Goal: Communication & Community: Answer question/provide support

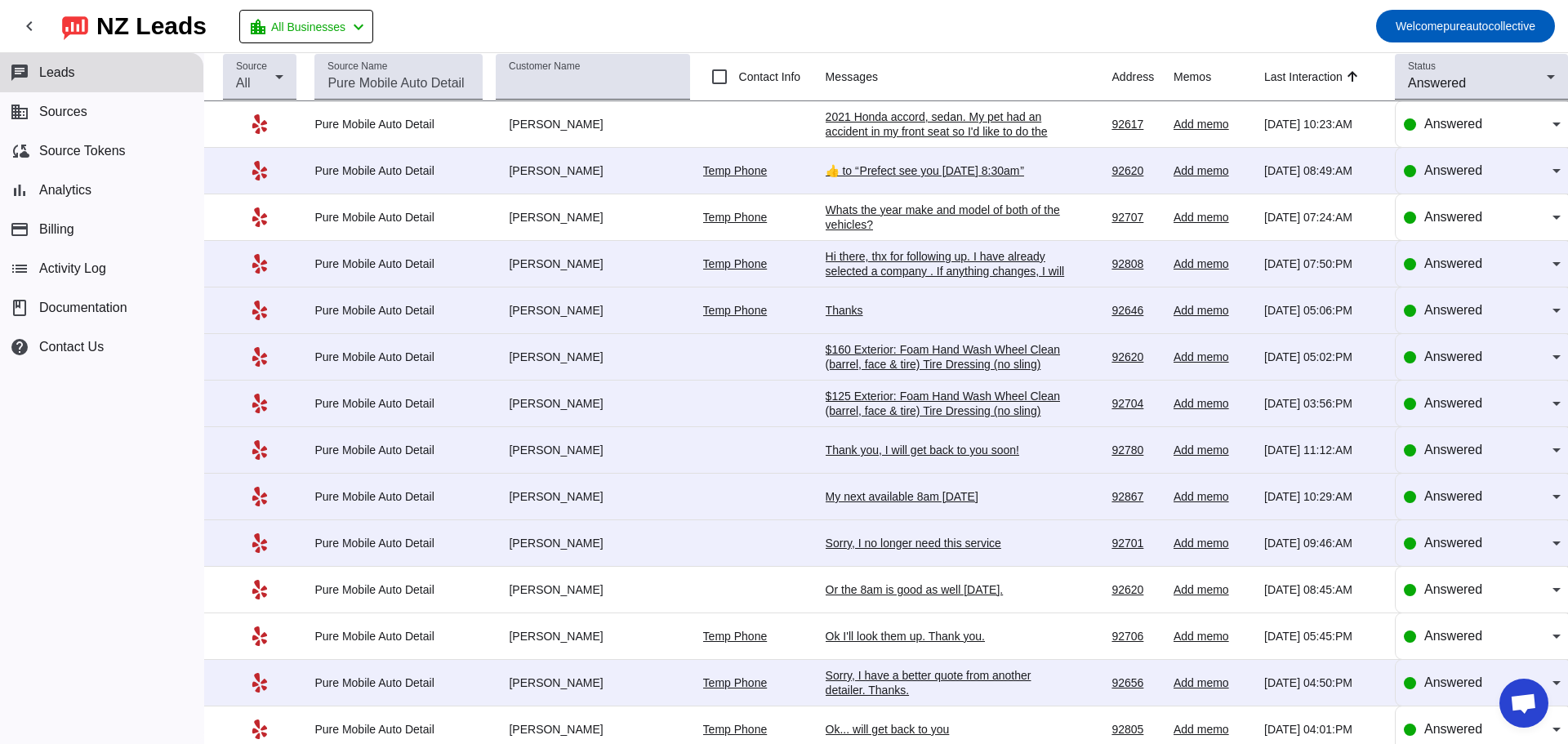
click at [909, 134] on div "2021 Honda accord, sedan. My pet had an accident in my front seat so I'd like t…" at bounding box center [948, 146] width 245 height 74
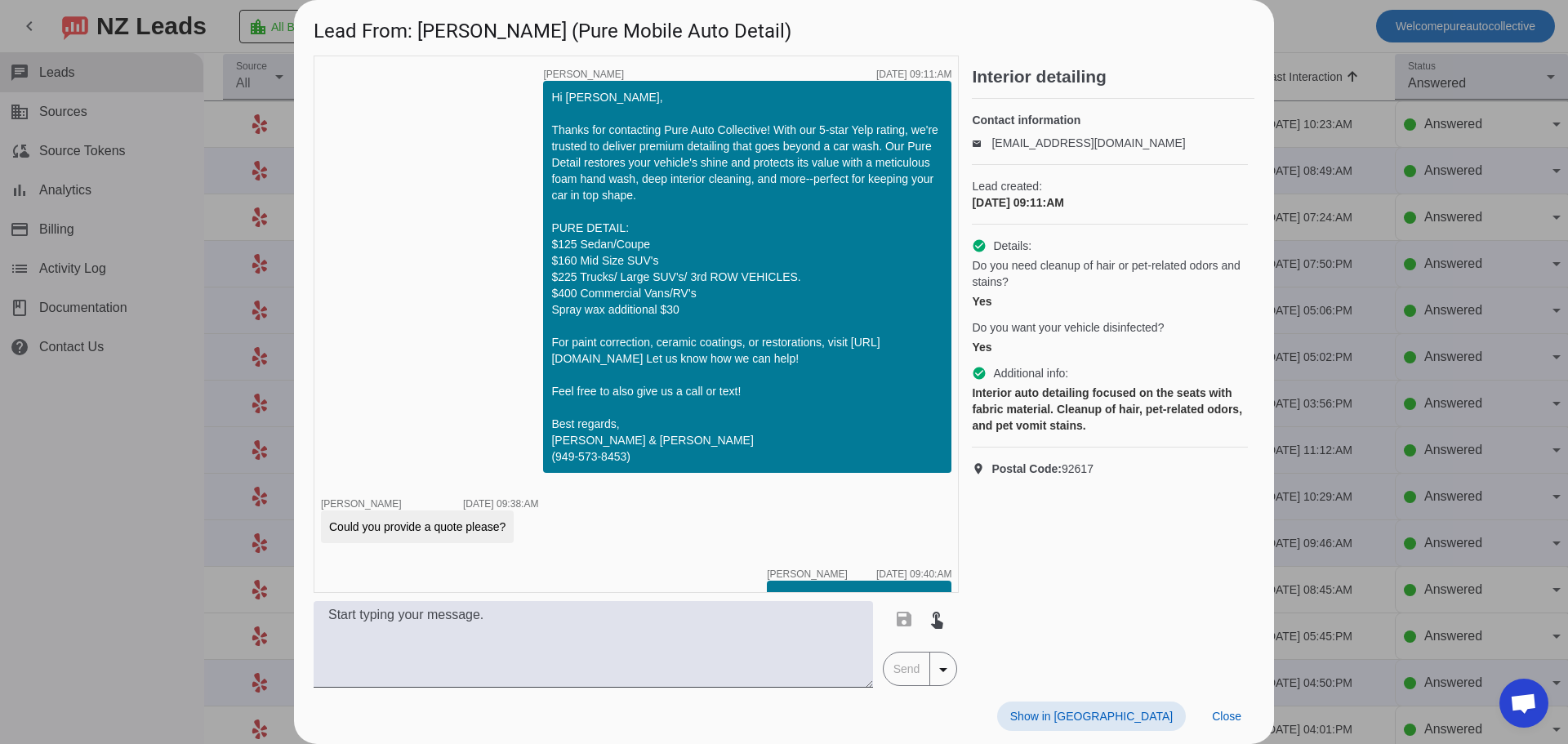
scroll to position [153, 0]
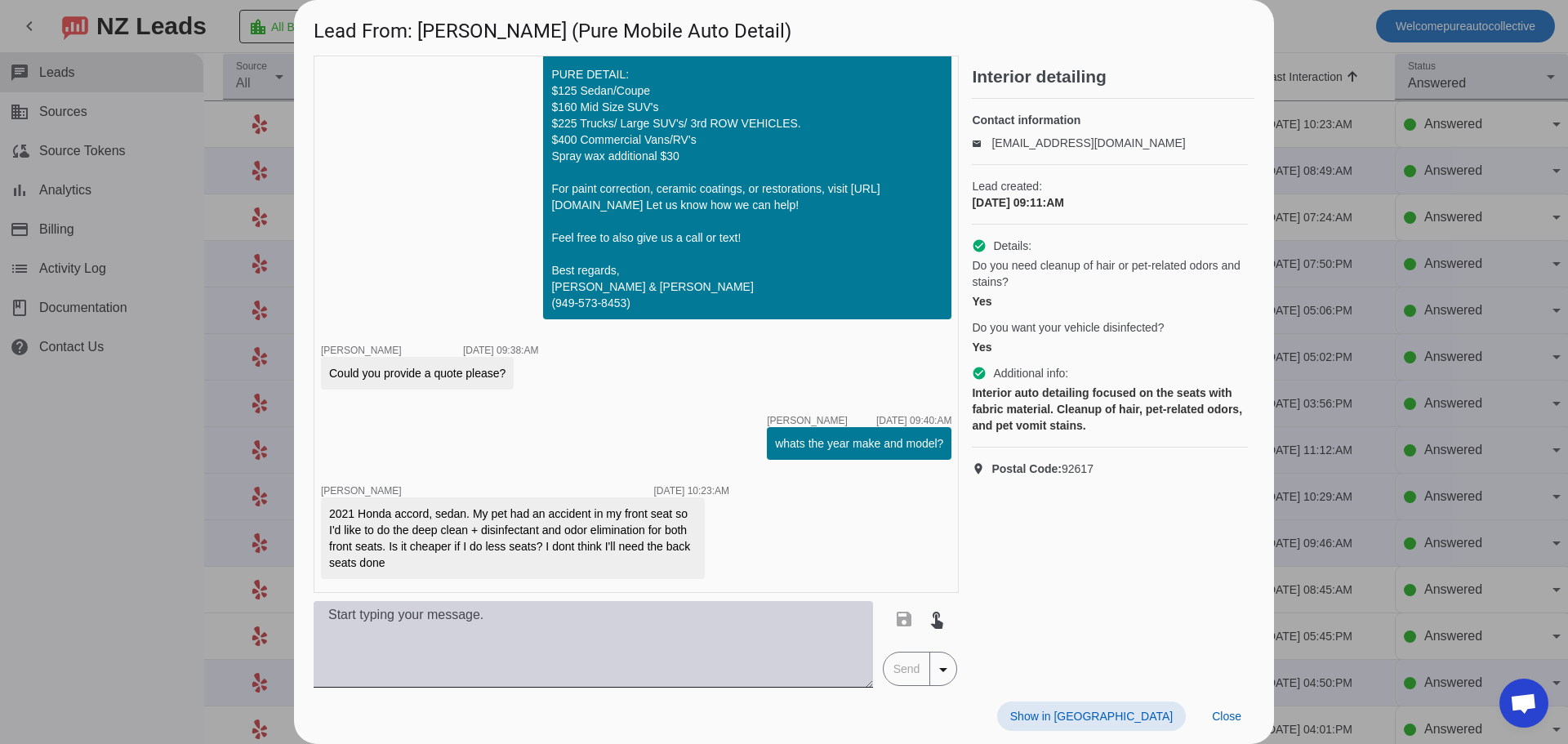
click at [617, 631] on textarea at bounding box center [593, 644] width 559 height 86
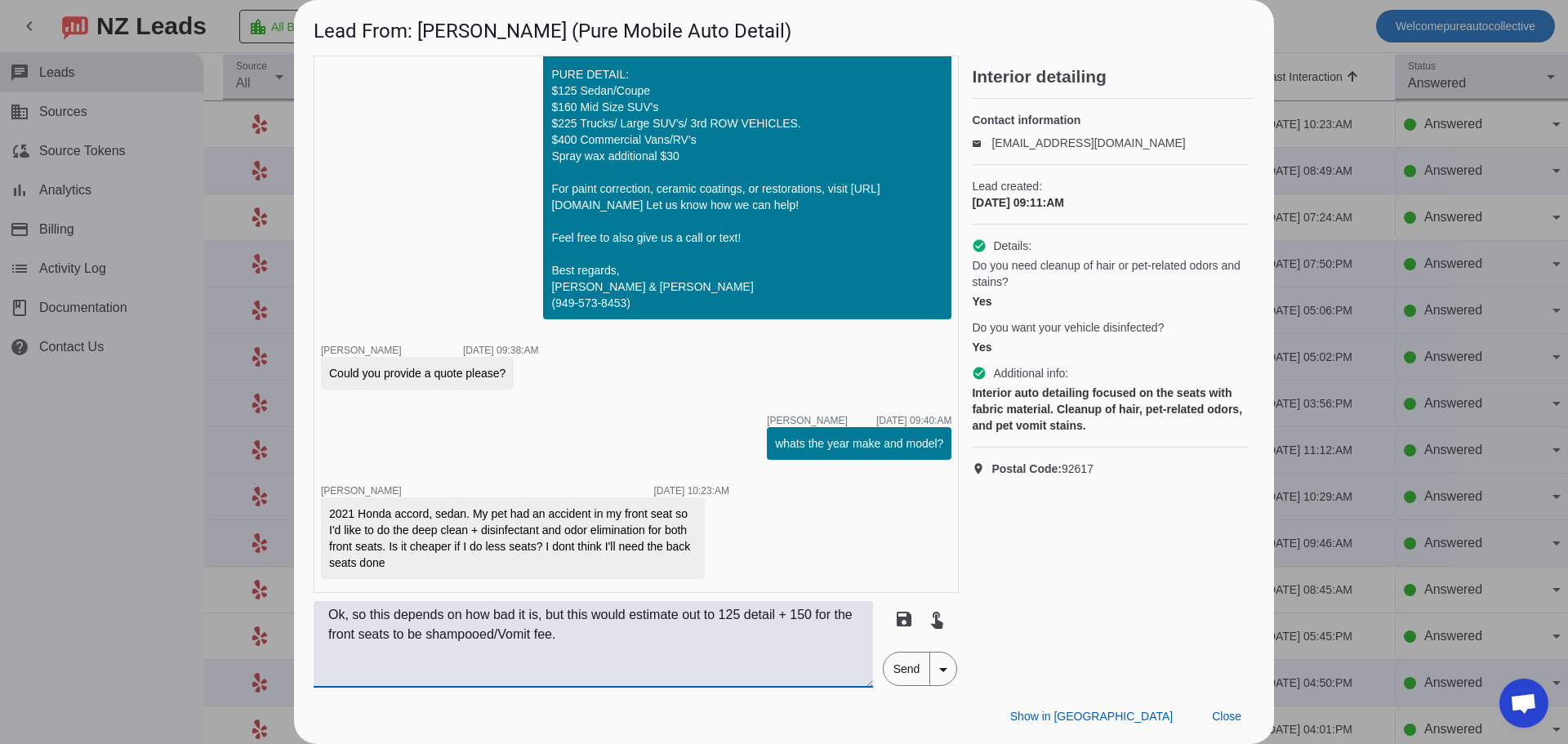
type textarea "Ok, so this depends on how bad it is, but this would estimate out to 125 detail…"
click at [898, 669] on span "Send" at bounding box center [906, 669] width 47 height 33
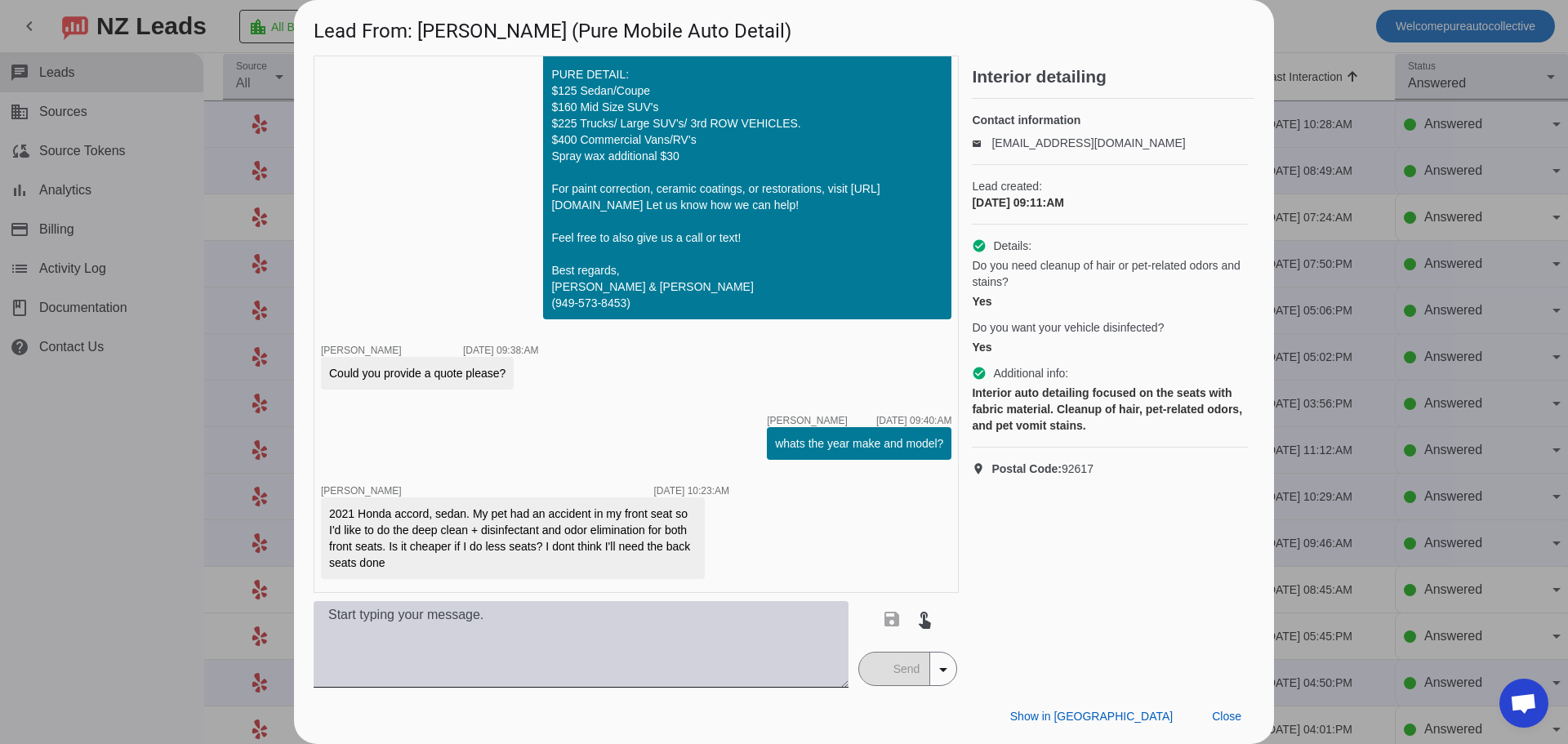
scroll to position [240, 0]
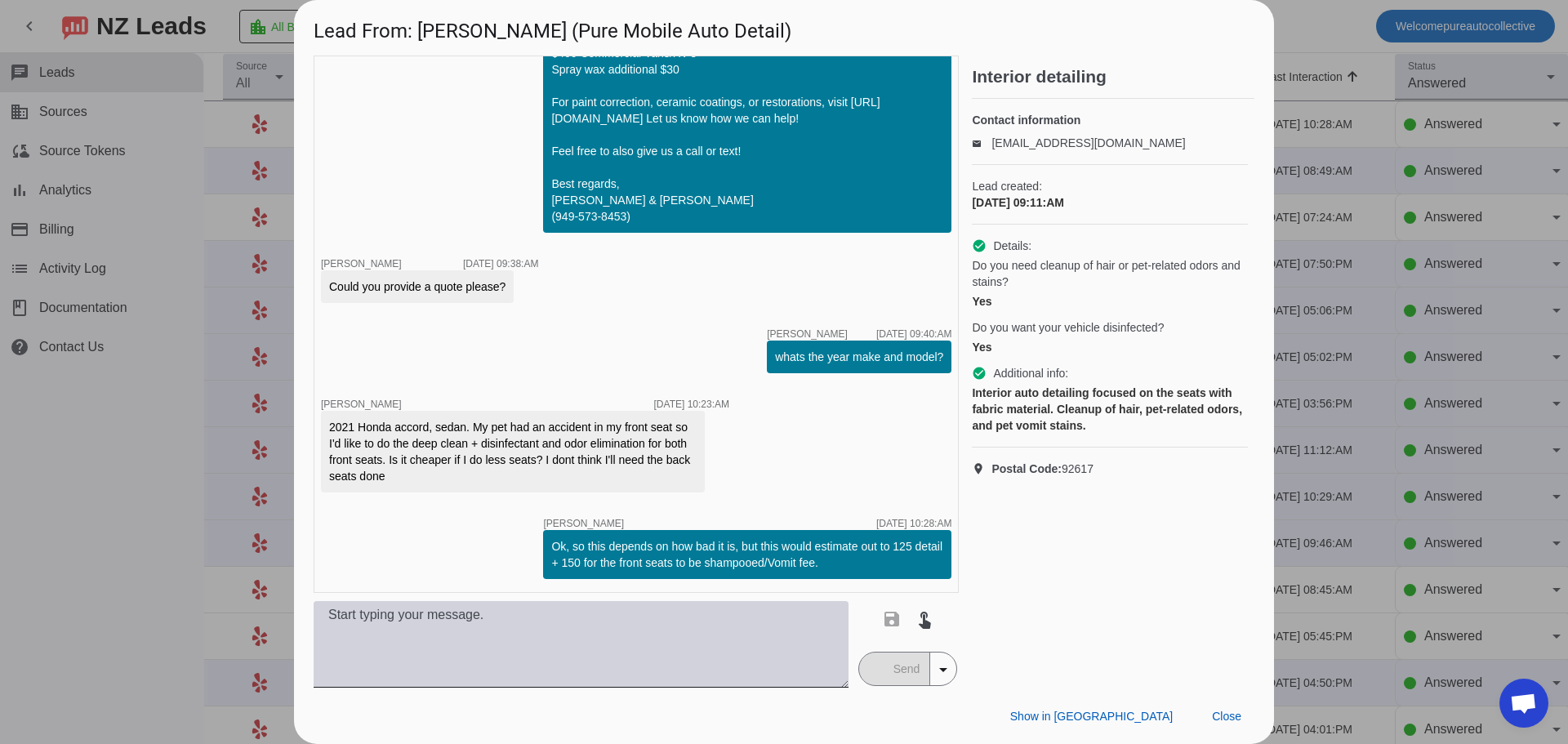
click at [593, 641] on textarea at bounding box center [581, 644] width 535 height 86
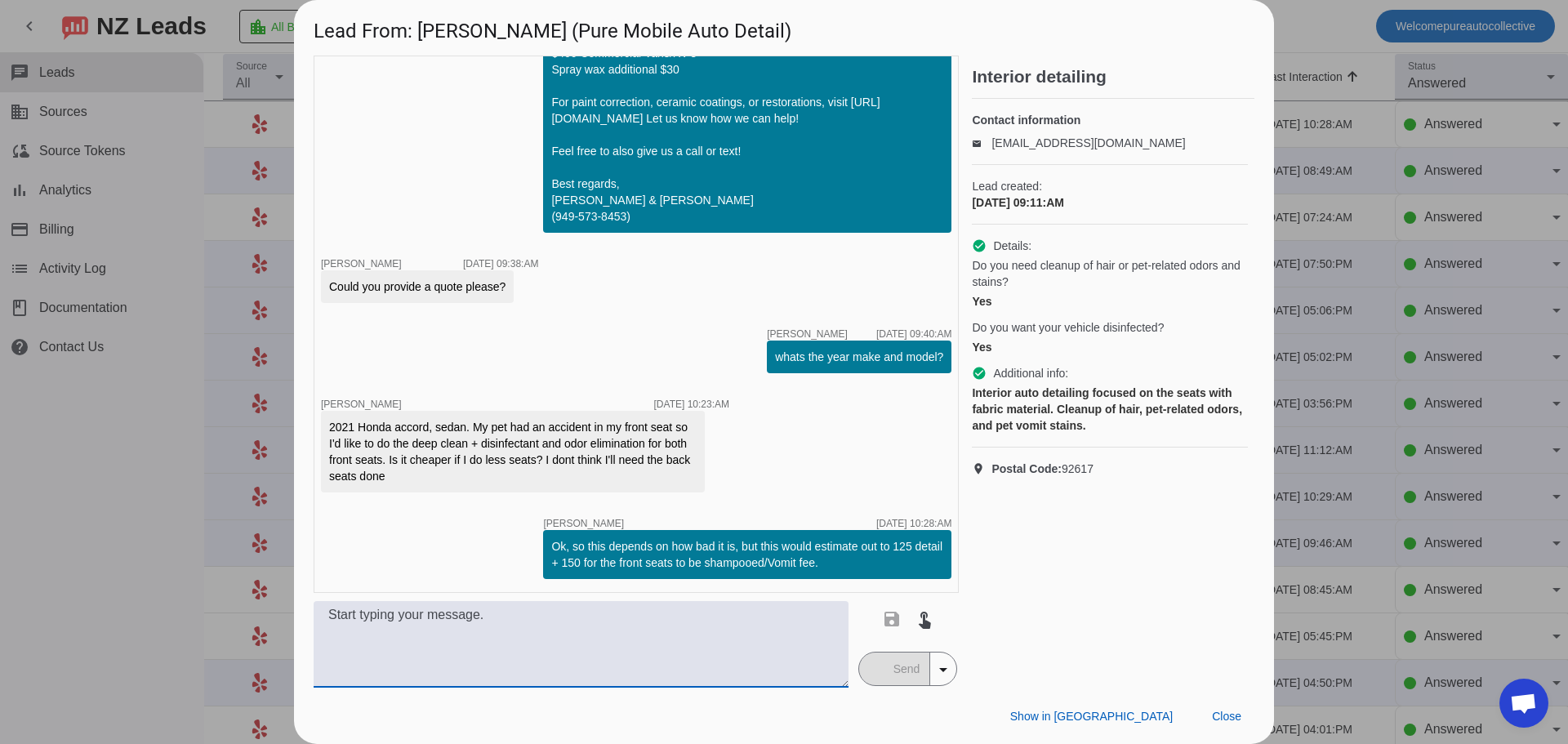
click at [575, 638] on textarea at bounding box center [581, 644] width 535 height 86
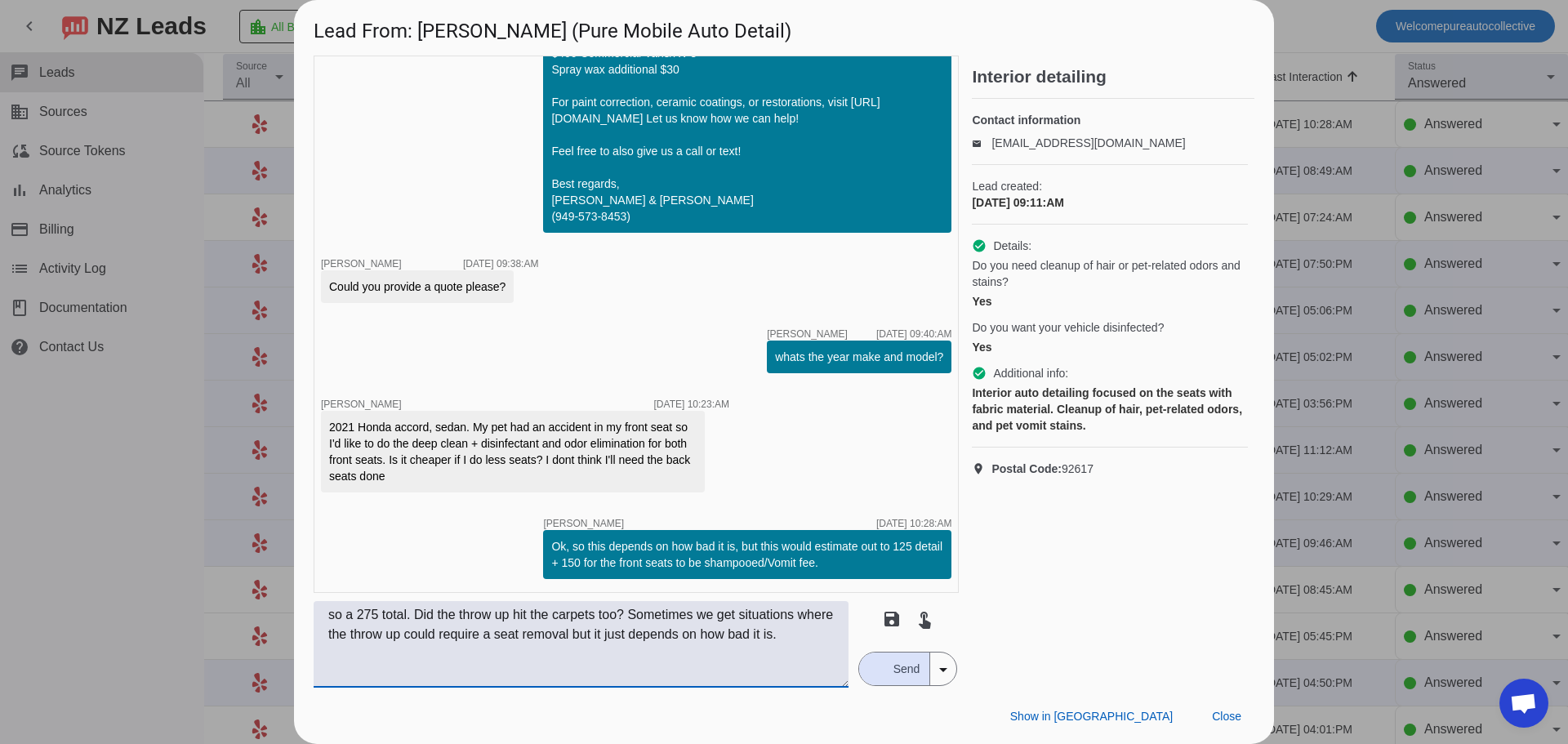
click at [770, 646] on textarea "so a 275 total. Did the throw up hit the carpets too? Sometimes we get situatio…" at bounding box center [581, 644] width 535 height 86
type textarea "so a 275 total. Did the throw up hit the carpets too? Sometimes we get situatio…"
click at [883, 685] on span "Send" at bounding box center [906, 669] width 47 height 33
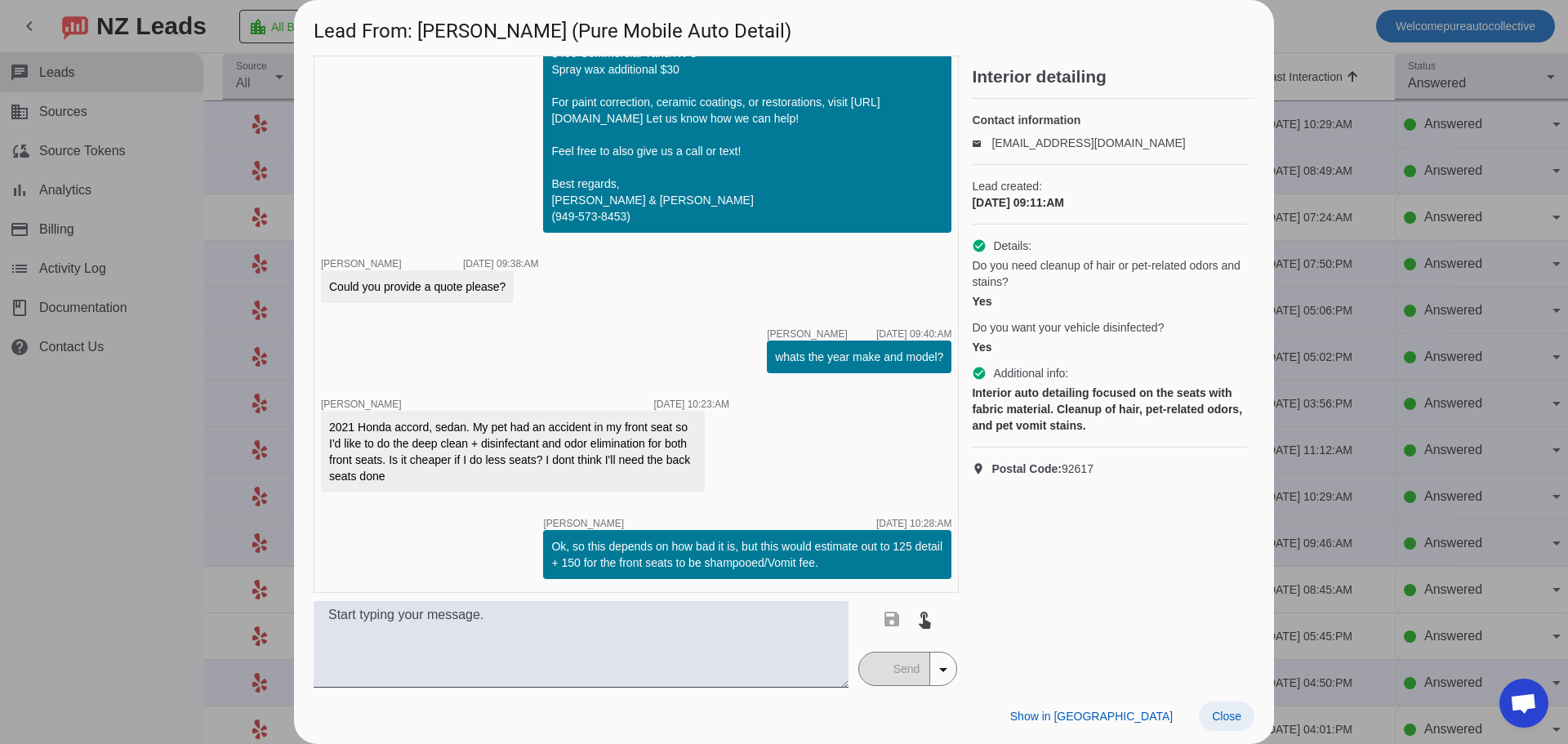
scroll to position [343, 0]
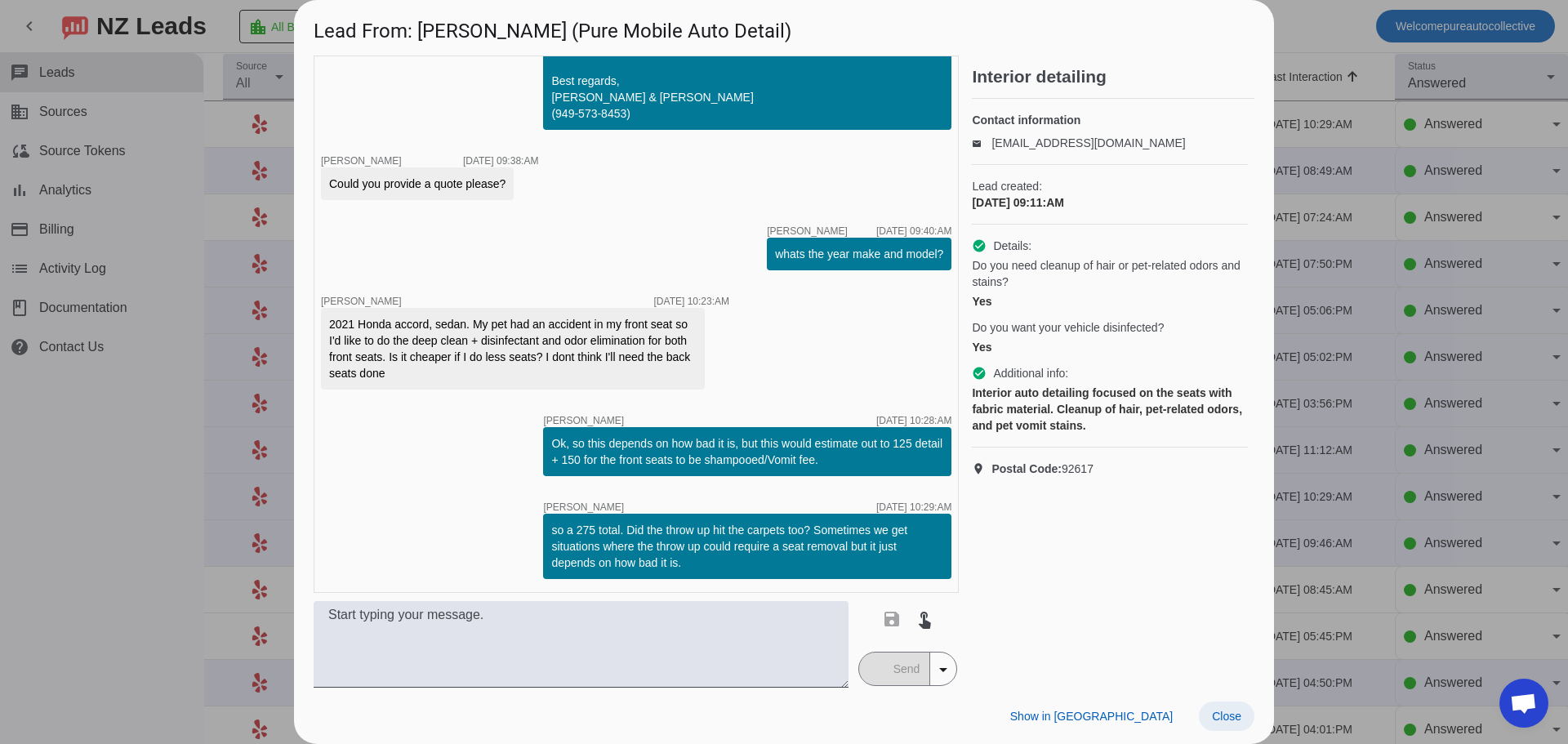
click at [1214, 715] on span "Close" at bounding box center [1226, 716] width 30 height 13
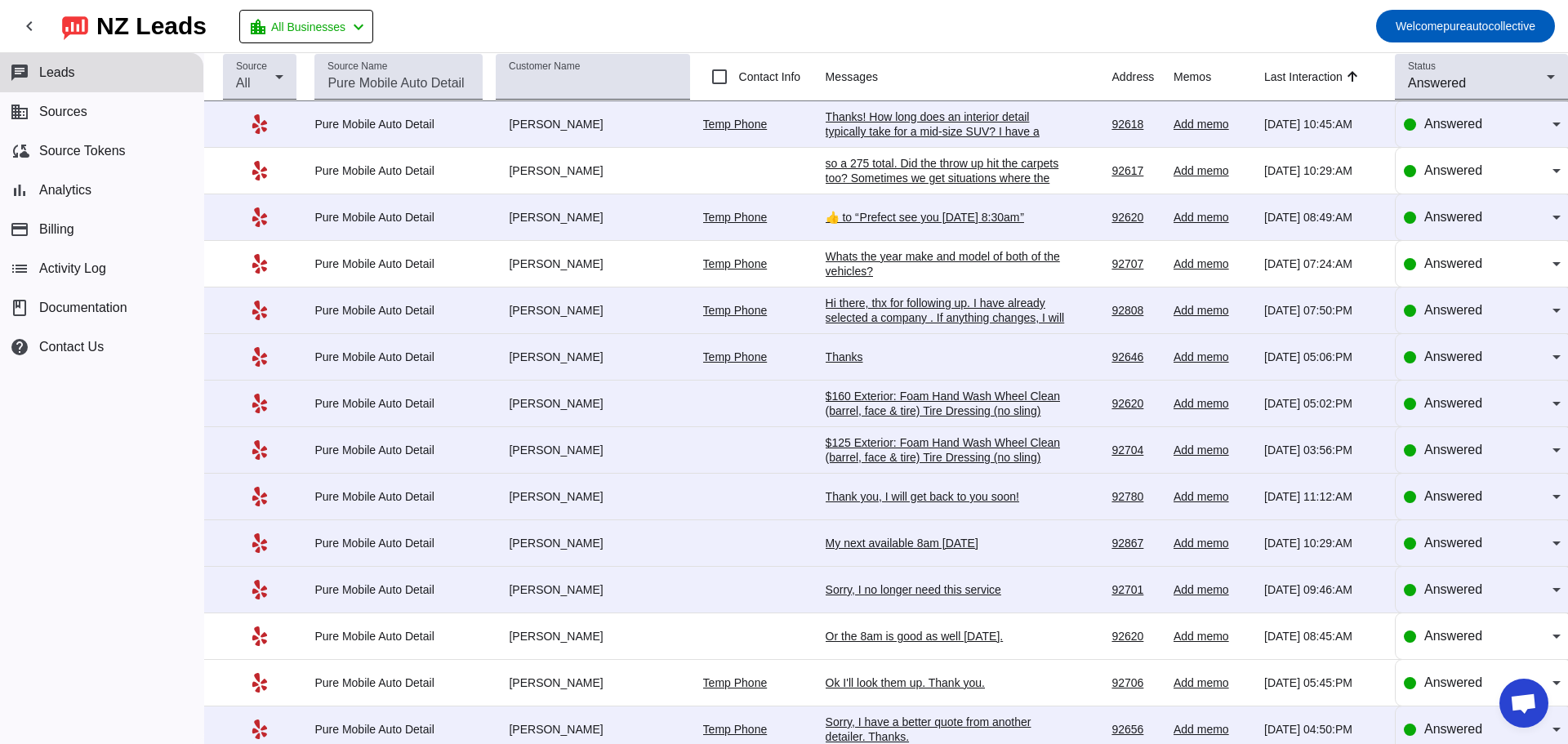
click at [962, 124] on div "Thanks! How long does an interior detail typically take for a mid-size SUV? I h…" at bounding box center [948, 138] width 245 height 58
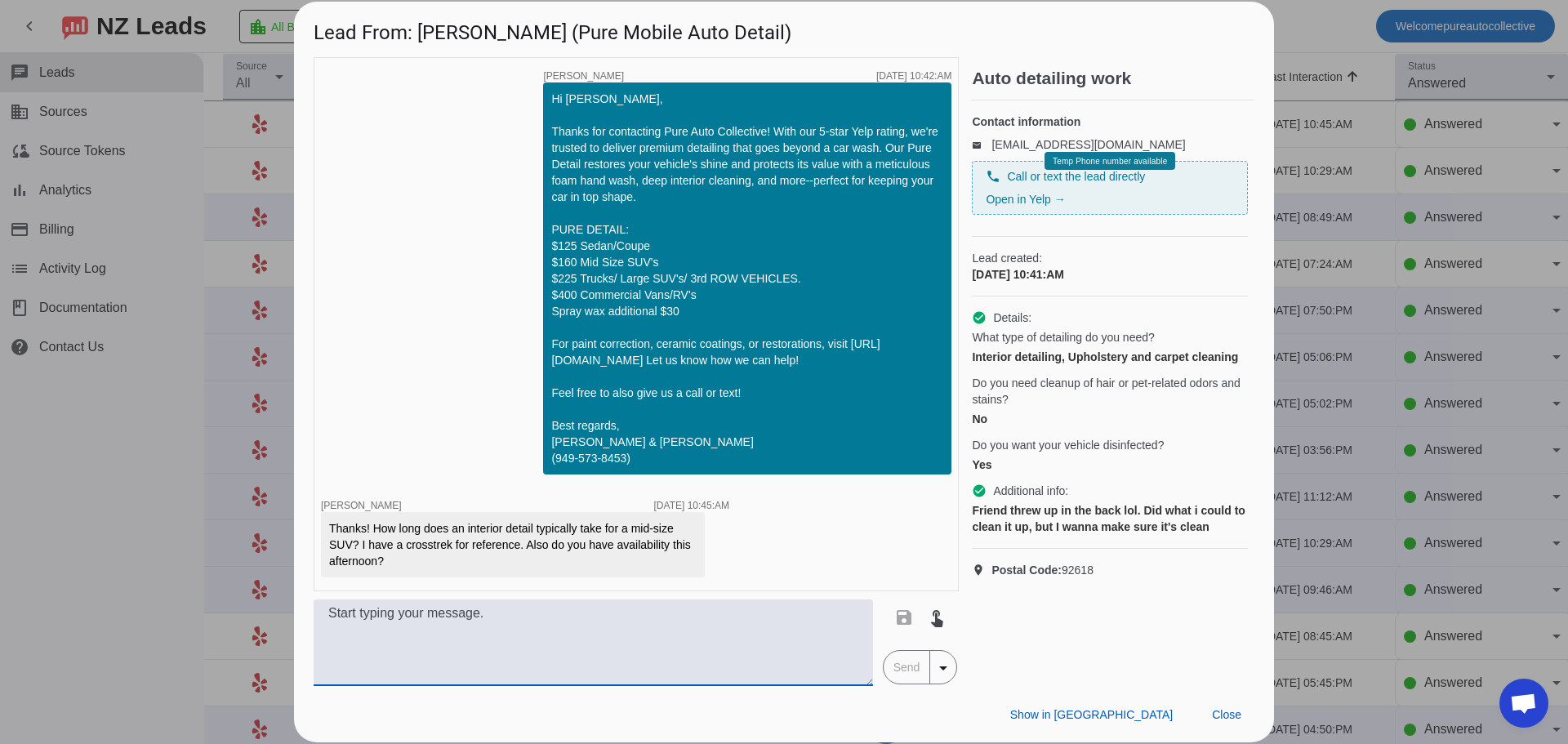
click at [504, 606] on textarea at bounding box center [593, 642] width 559 height 86
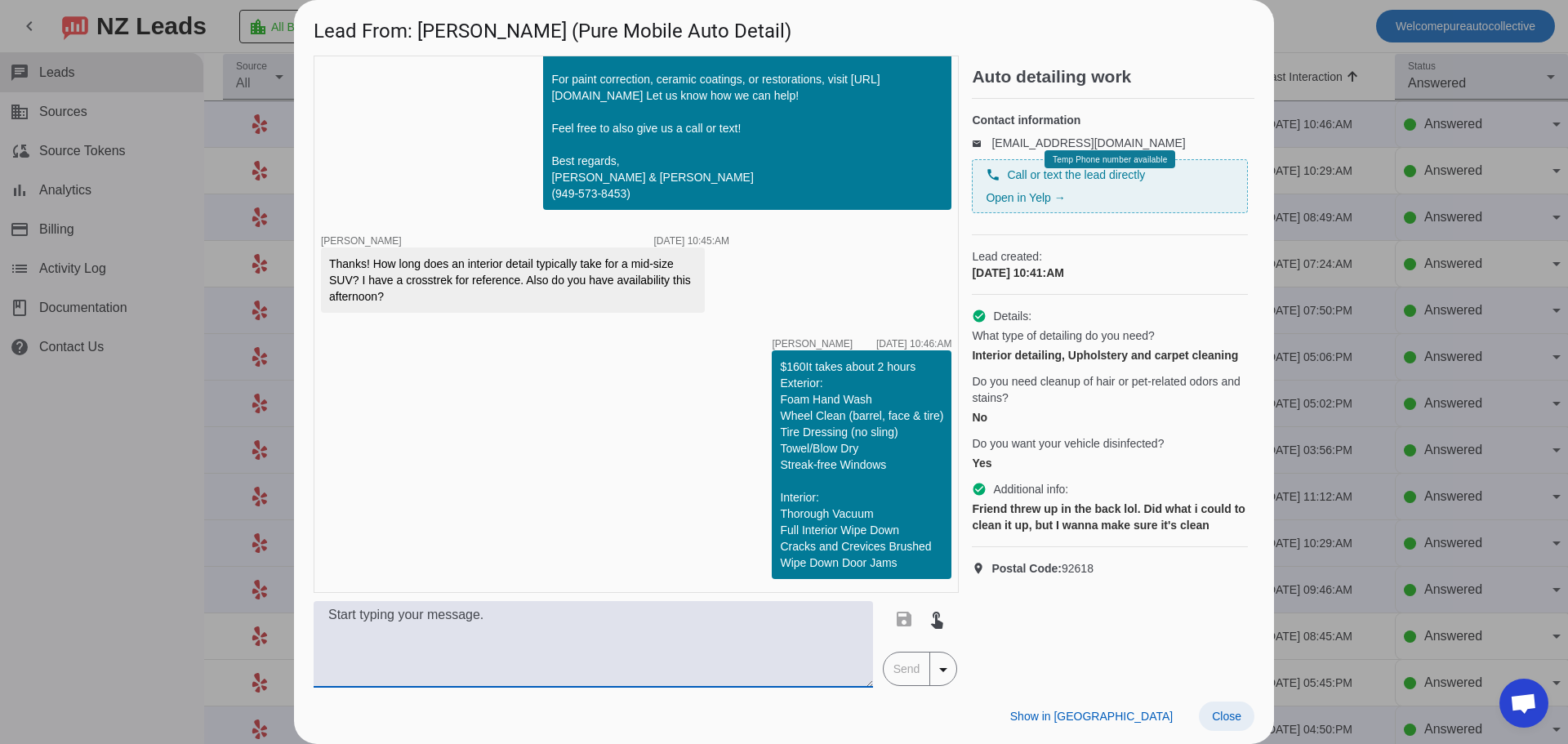
scroll to position [333, 0]
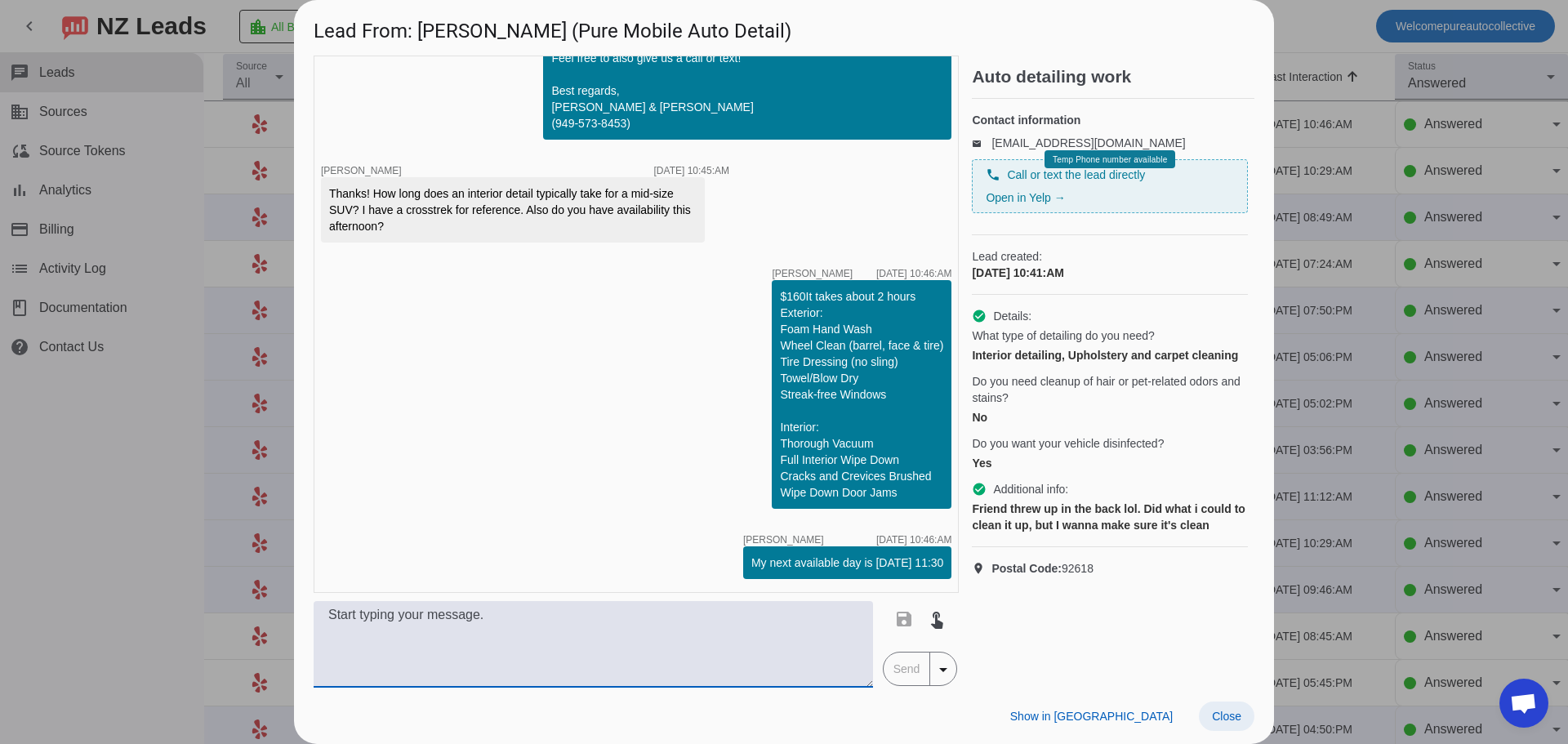
click at [1226, 708] on span at bounding box center [1227, 716] width 56 height 30
